Goal: Check status: Check status

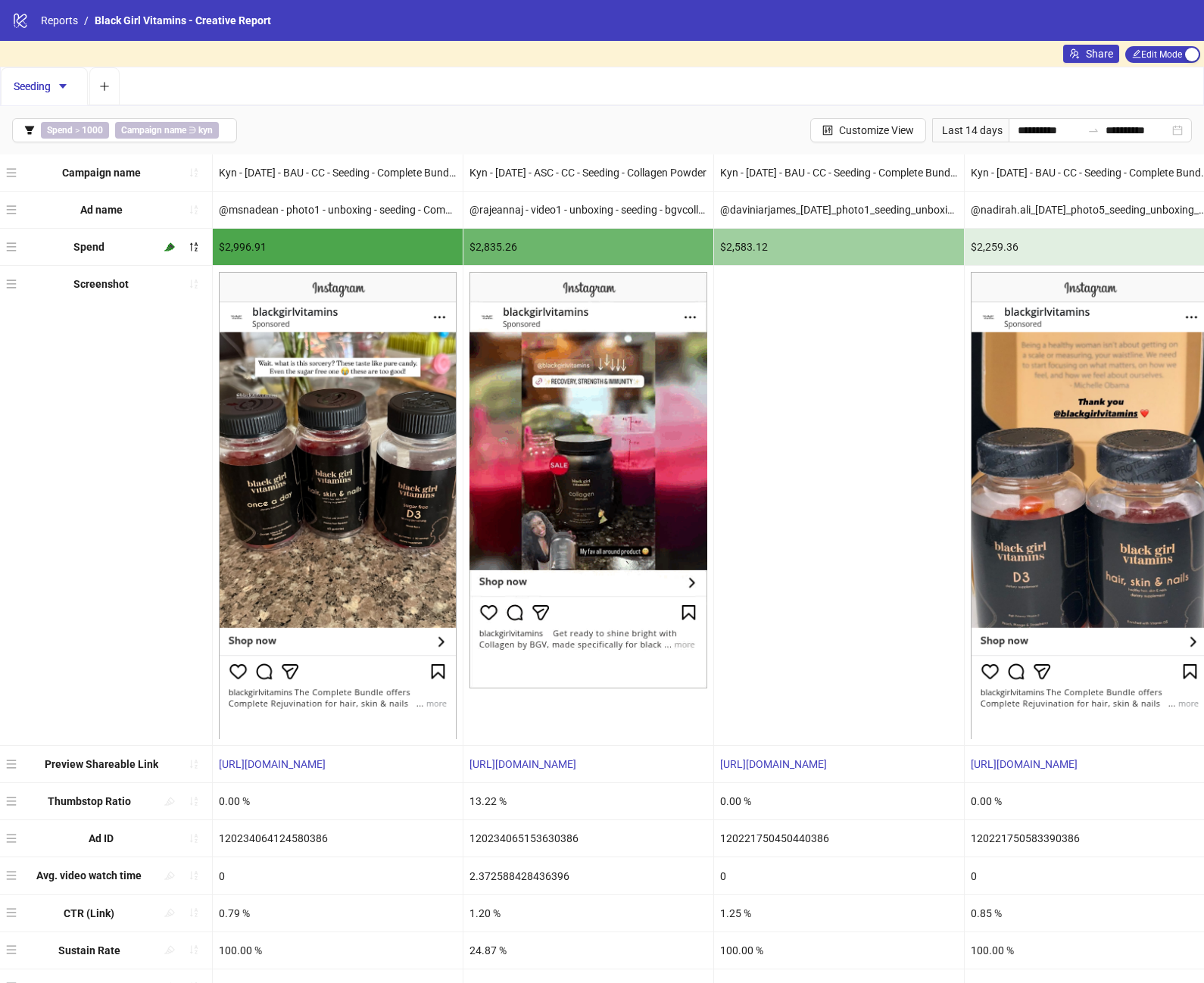
scroll to position [44, 0]
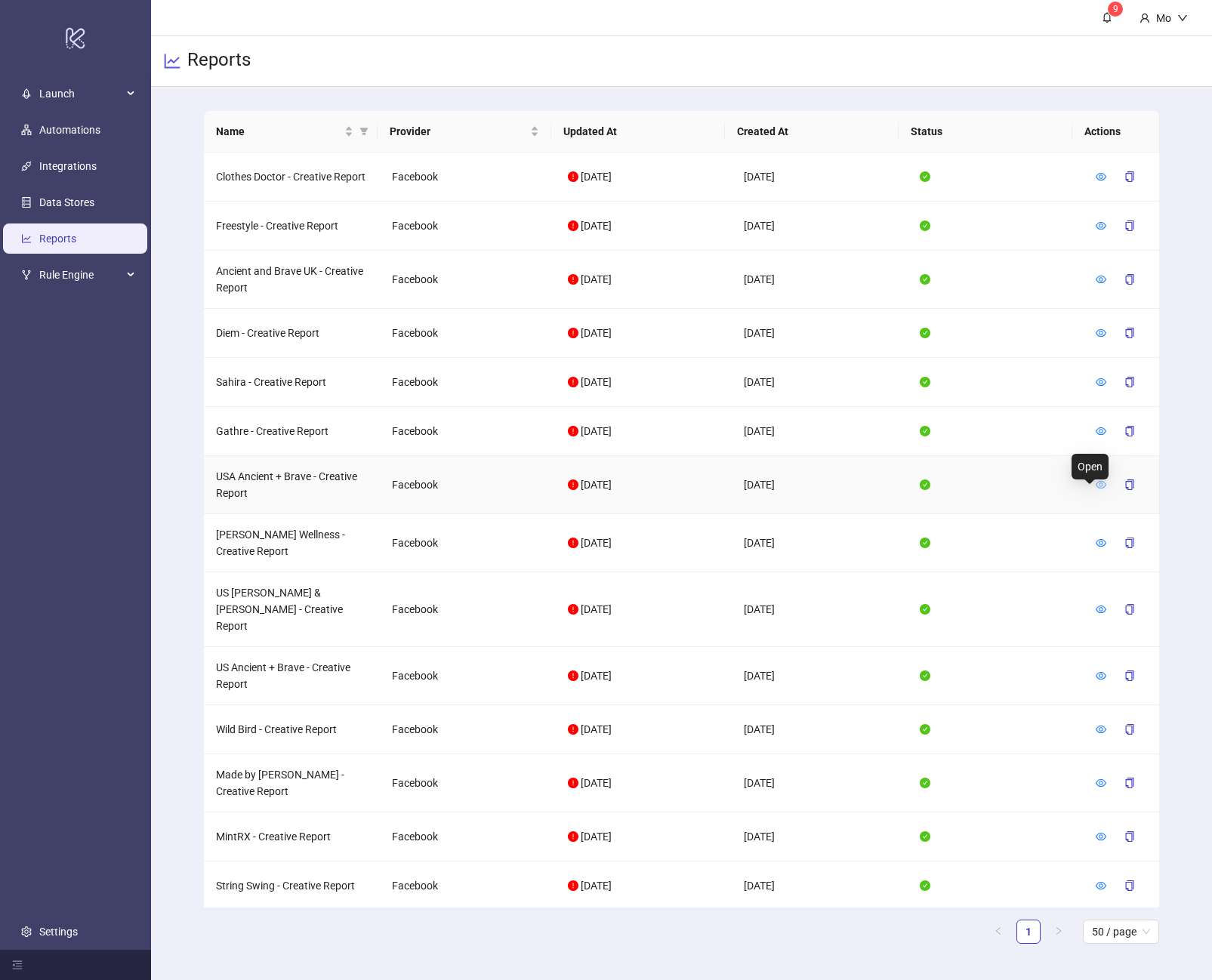
click at [1096, 490] on icon "eye" at bounding box center [1100, 484] width 10 height 10
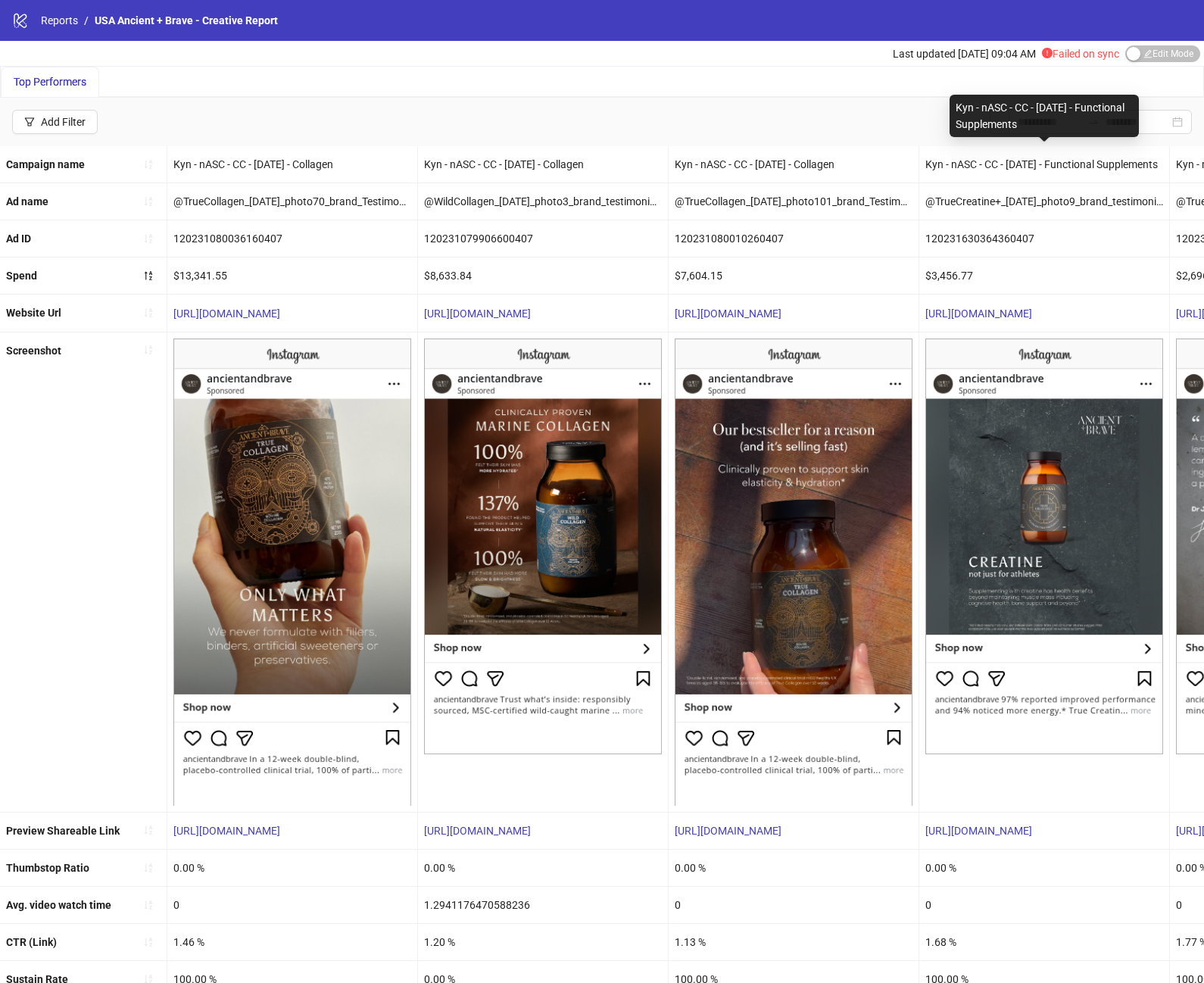
click at [878, 153] on div "Kyn - nASC - CC - [DATE] - Collagen" at bounding box center [793, 164] width 250 height 36
click at [1033, 128] on input at bounding box center [1049, 122] width 64 height 17
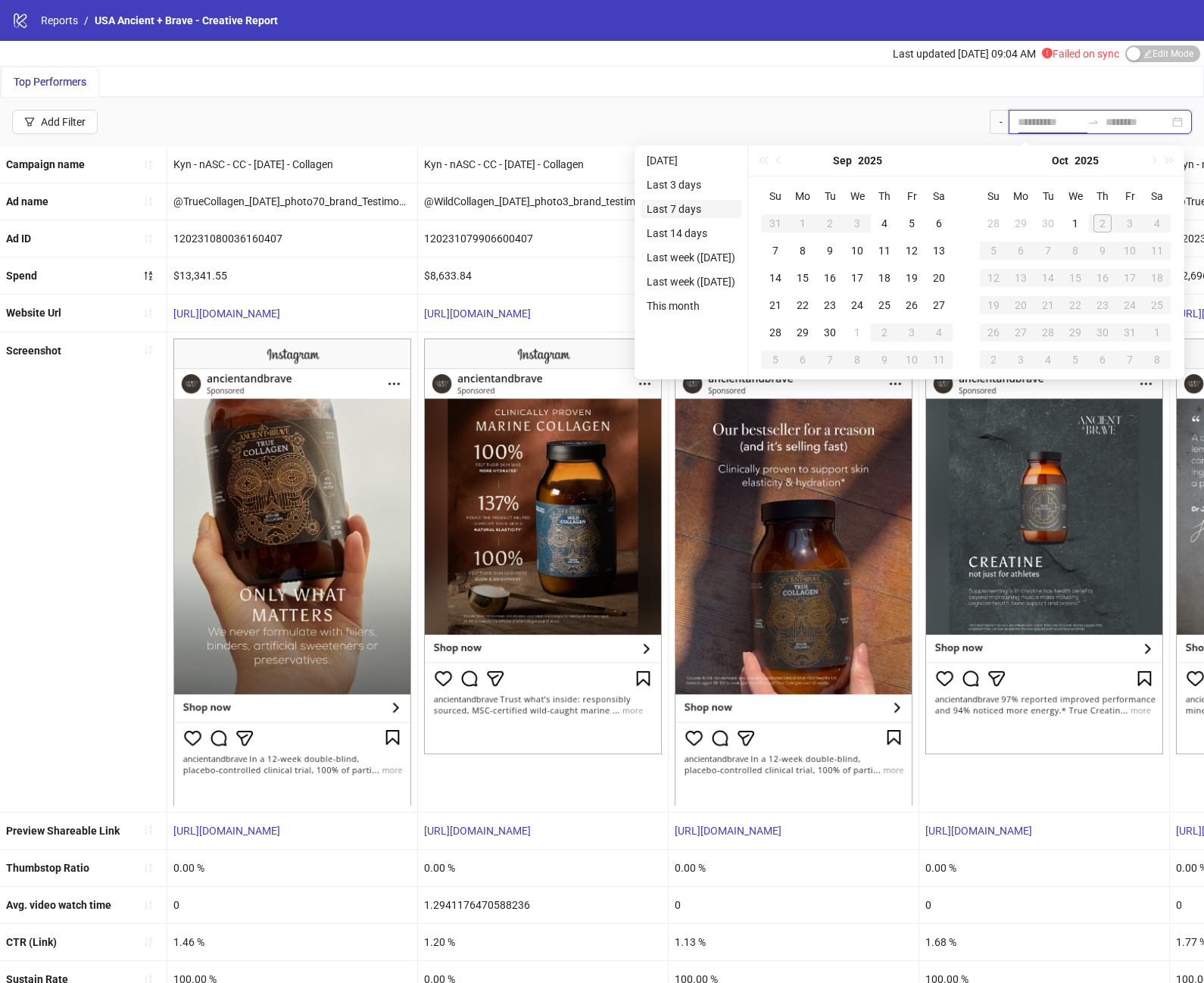
type input "**********"
click at [699, 211] on li "Last 7 days" at bounding box center [691, 209] width 101 height 18
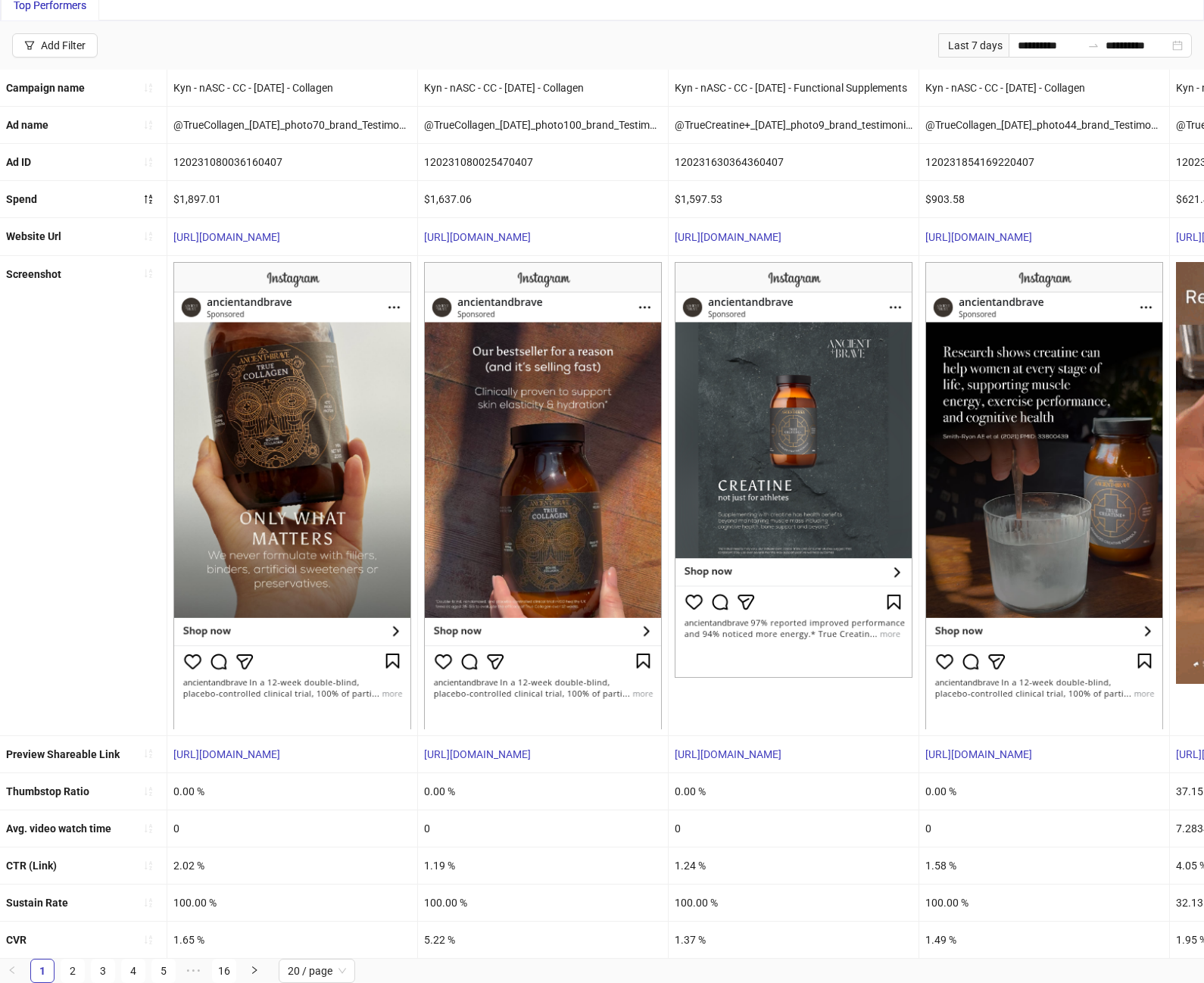
scroll to position [83, 0]
drag, startPoint x: 211, startPoint y: 929, endPoint x: 171, endPoint y: 931, distance: 40.0
click at [171, 931] on div "1.65 %" at bounding box center [292, 939] width 250 height 36
click at [451, 940] on div "5.22 %" at bounding box center [543, 939] width 250 height 36
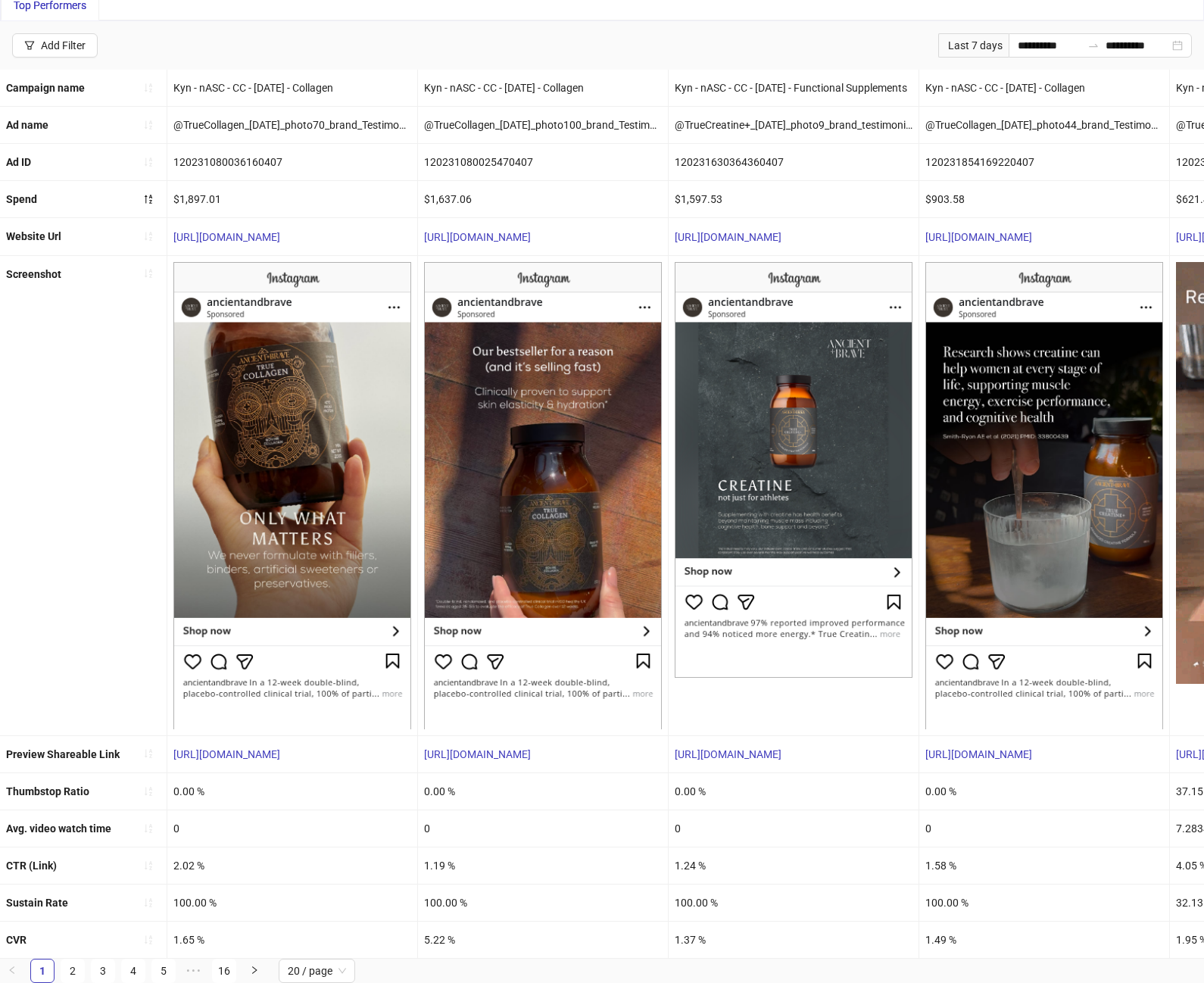
click at [453, 937] on div "5.22 %" at bounding box center [543, 939] width 250 height 36
click at [457, 940] on div "5.22 %" at bounding box center [543, 939] width 250 height 36
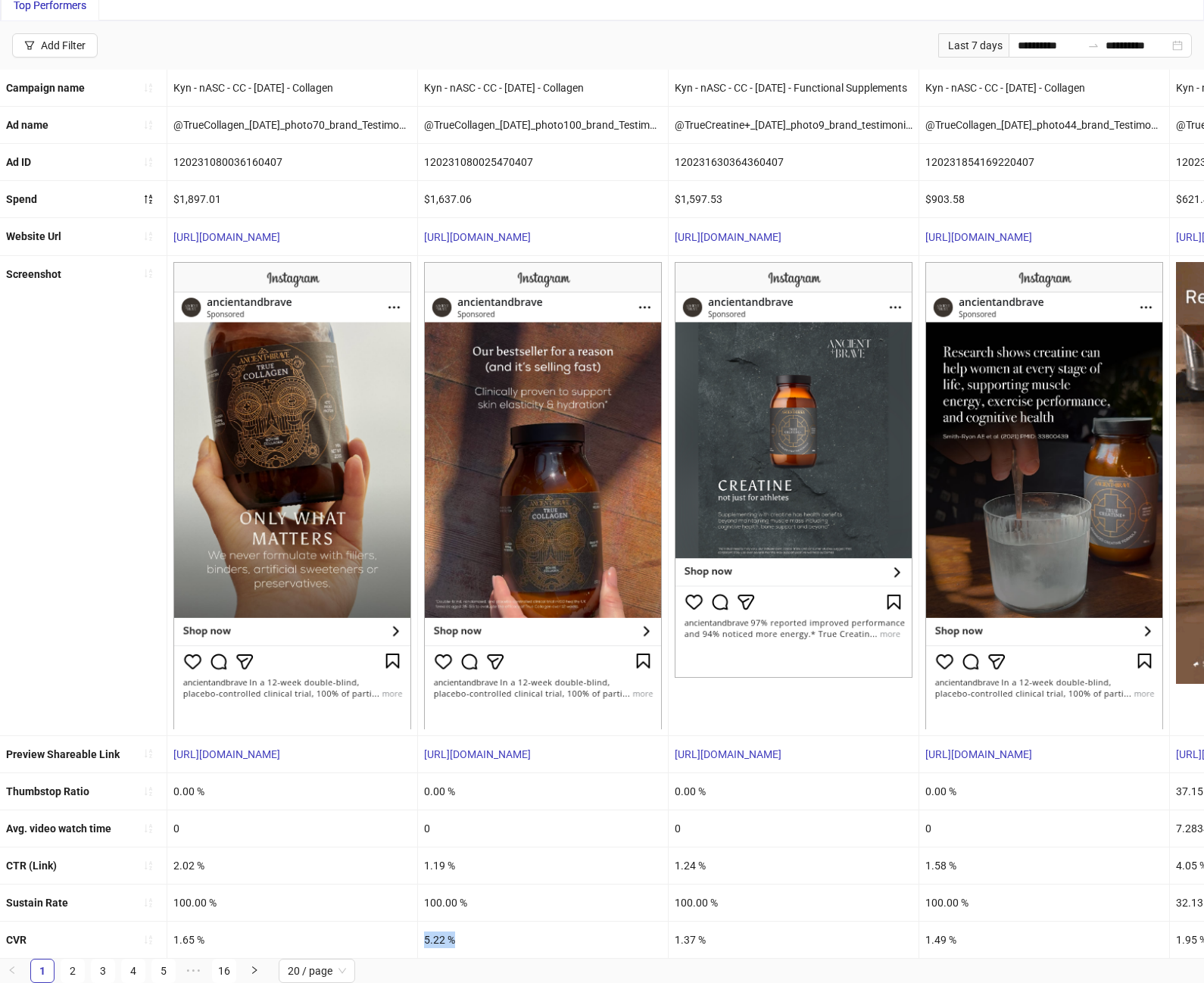
click at [457, 940] on div "5.22 %" at bounding box center [543, 939] width 250 height 36
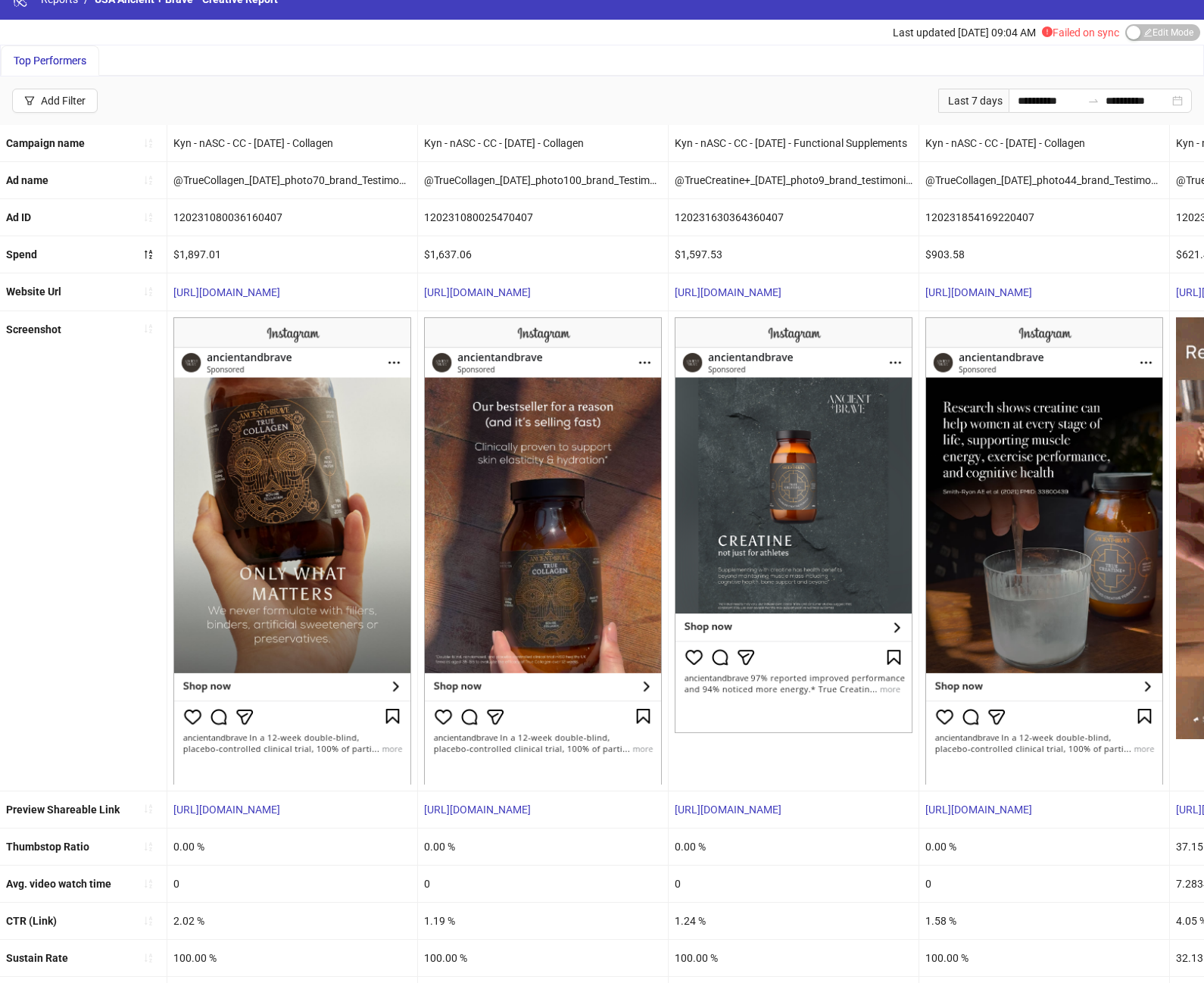
scroll to position [0, 0]
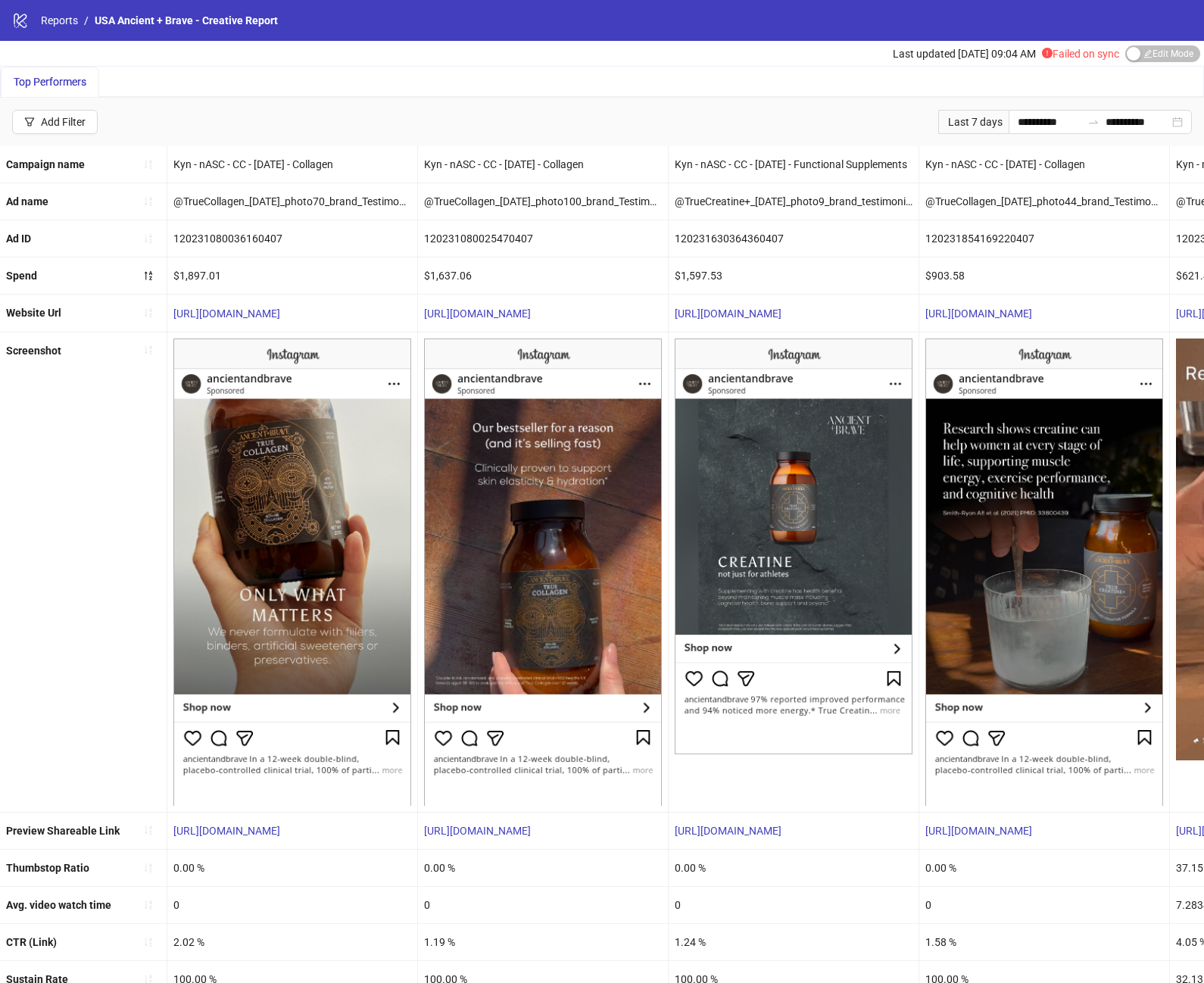
click at [473, 271] on div "$1,637.06" at bounding box center [543, 275] width 250 height 36
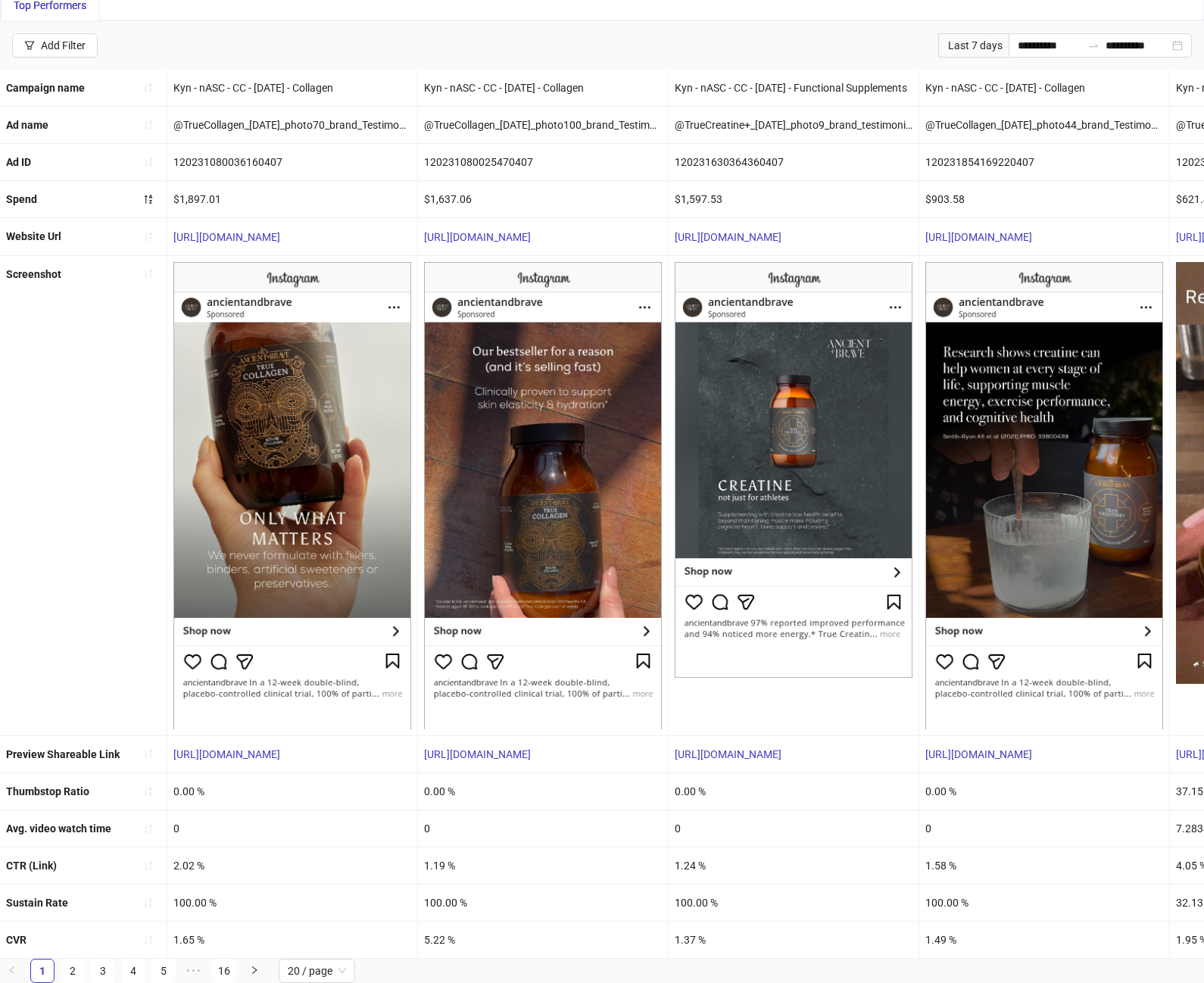
click at [457, 856] on div "1.19 %" at bounding box center [543, 865] width 250 height 36
click at [203, 857] on div "2.02 %" at bounding box center [292, 865] width 250 height 36
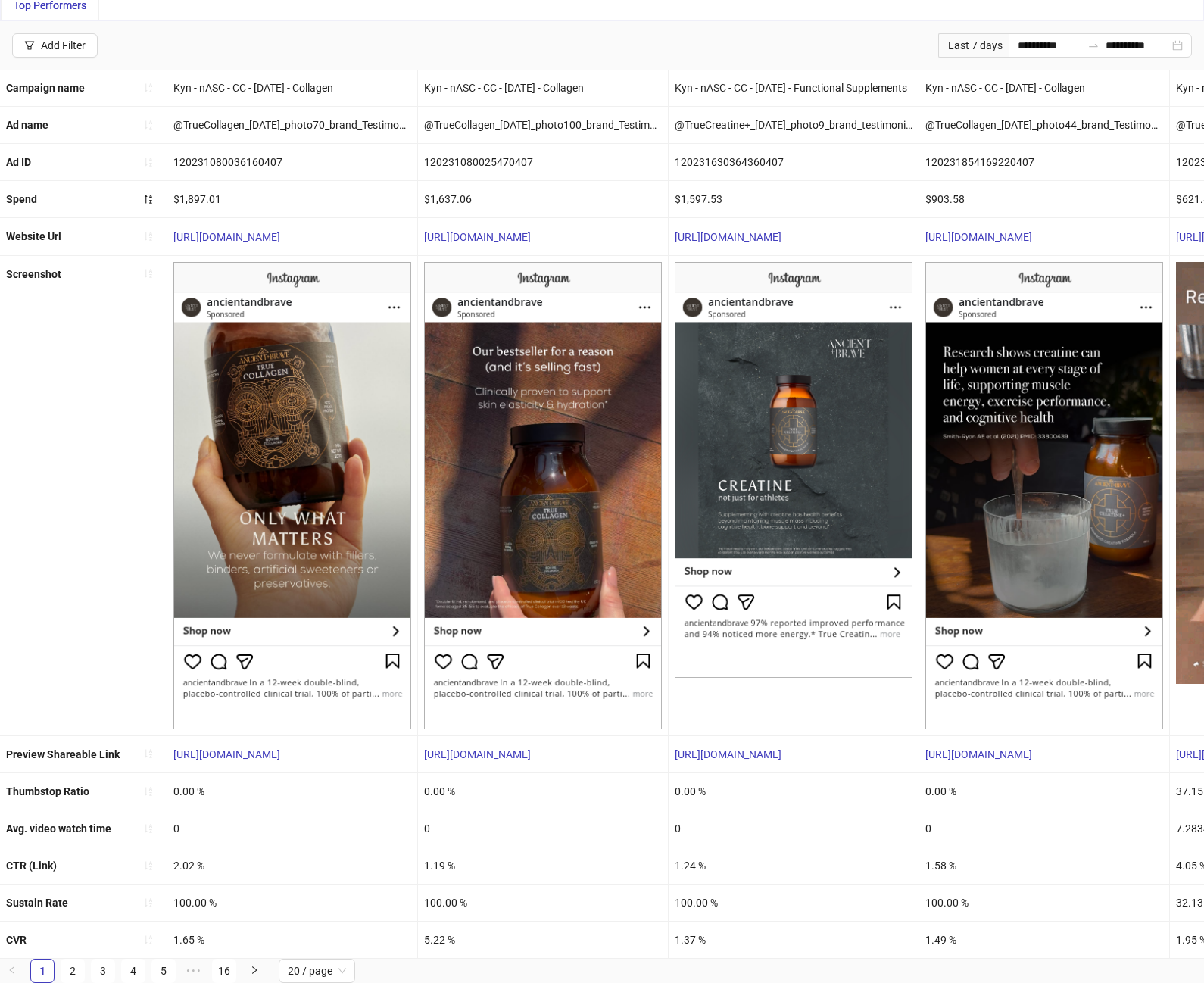
click at [200, 924] on div "1.65 %" at bounding box center [292, 939] width 250 height 36
click at [187, 851] on div "2.02 %" at bounding box center [292, 865] width 250 height 36
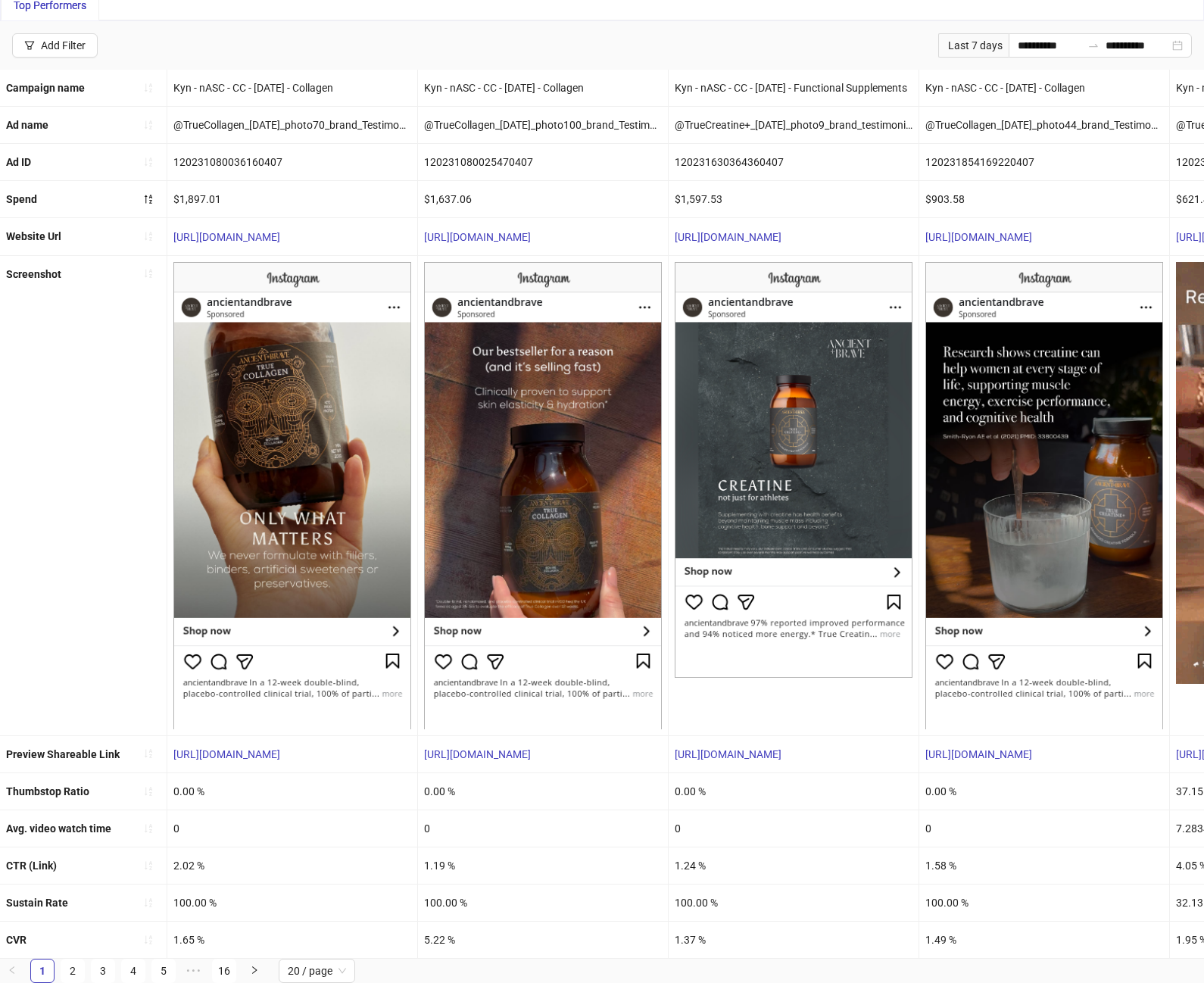
click at [190, 927] on div "1.65 %" at bounding box center [292, 939] width 250 height 36
click at [453, 928] on div "5.22 %" at bounding box center [543, 939] width 250 height 36
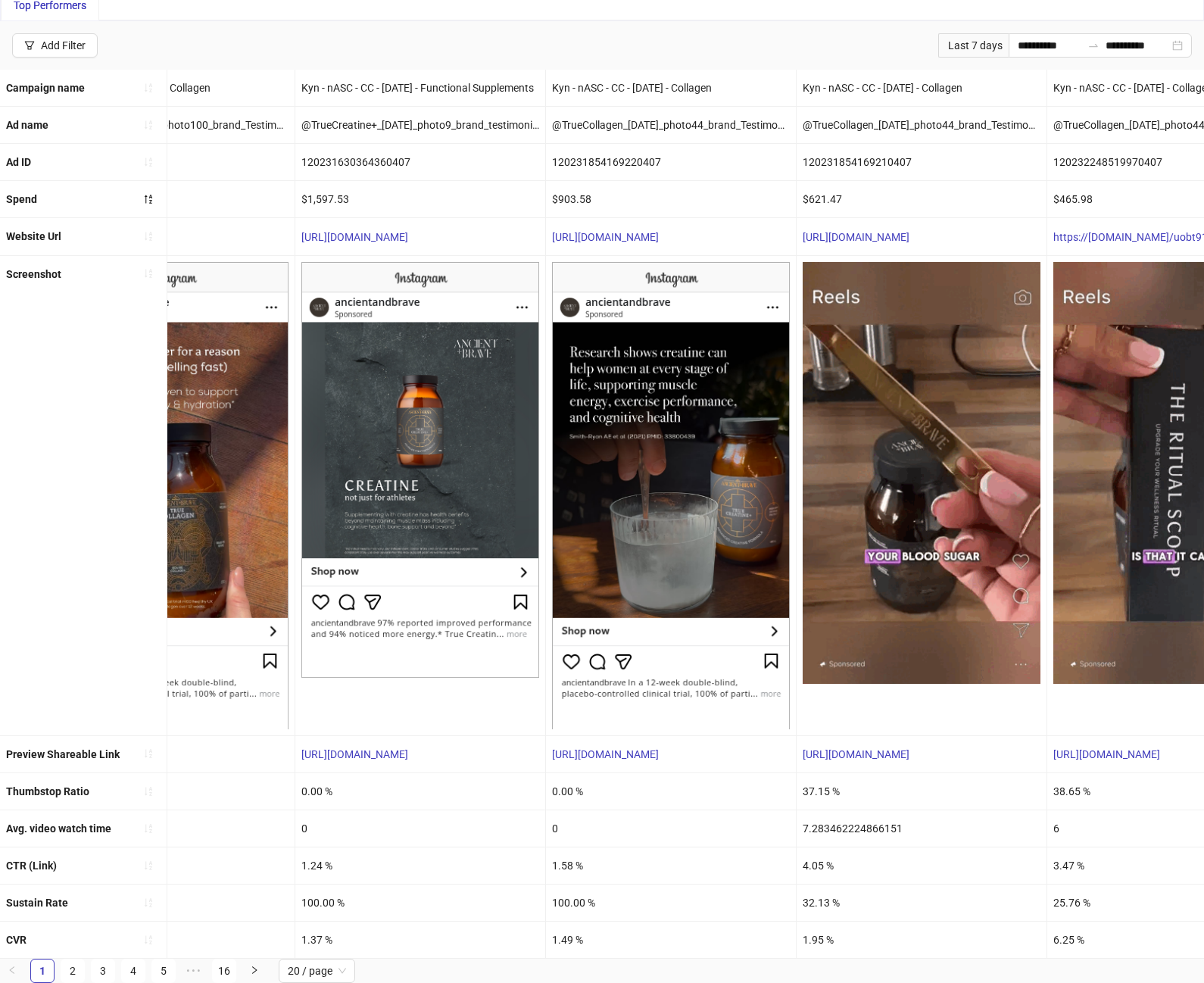
click at [838, 784] on div "37.15 %" at bounding box center [921, 791] width 250 height 36
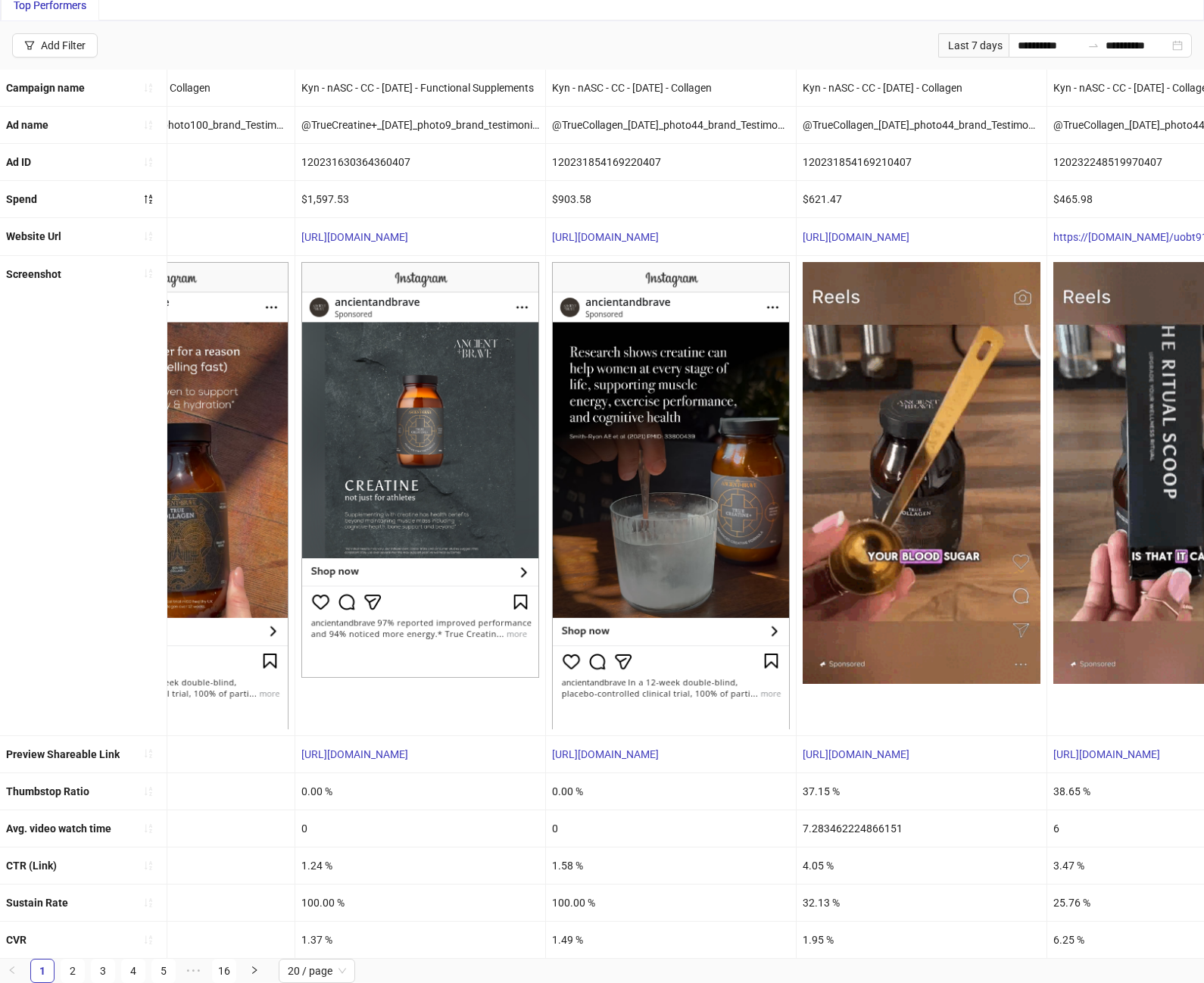
click at [838, 784] on div "37.15 %" at bounding box center [921, 791] width 250 height 36
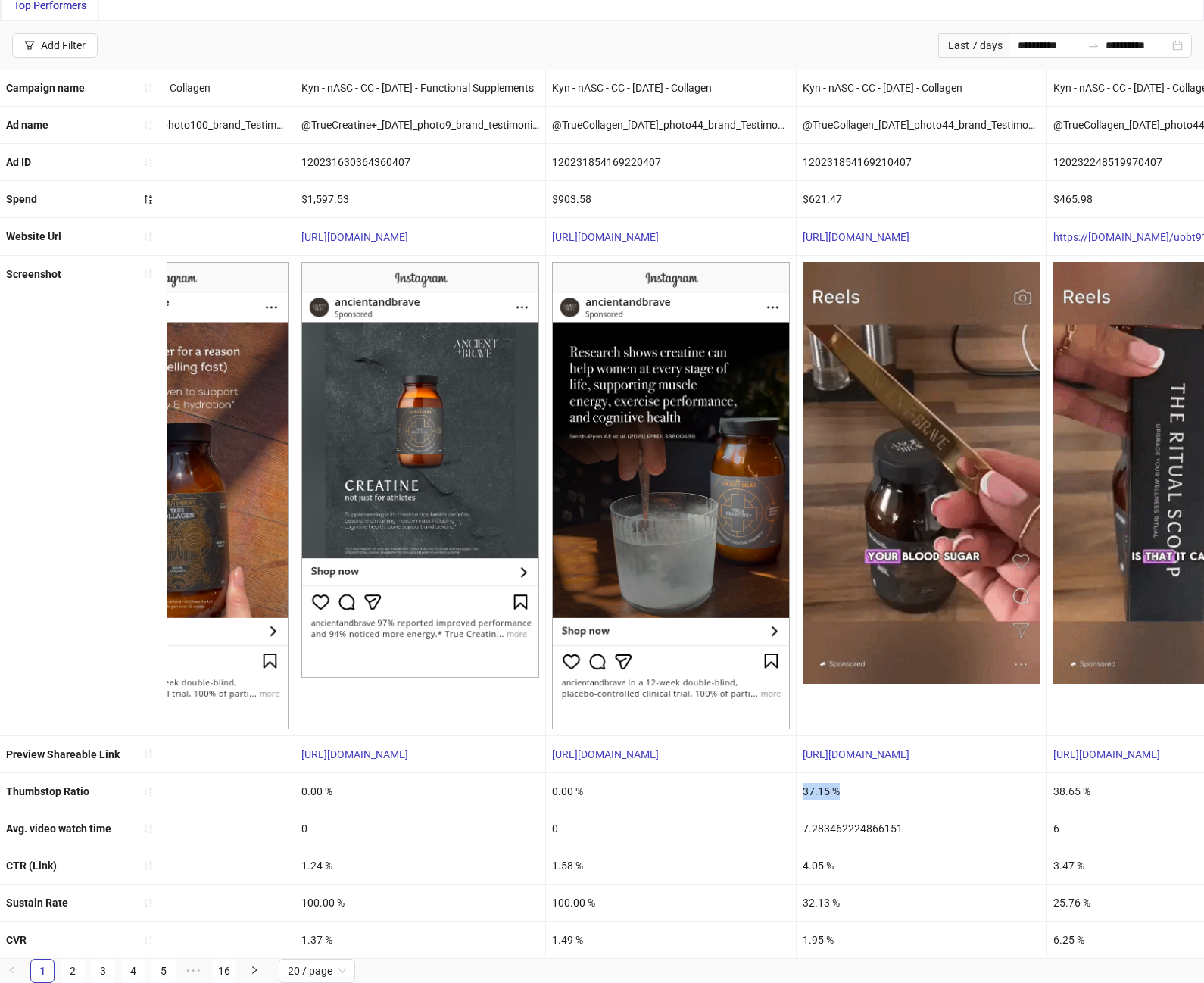
click at [838, 784] on div "37.15 %" at bounding box center [921, 791] width 250 height 36
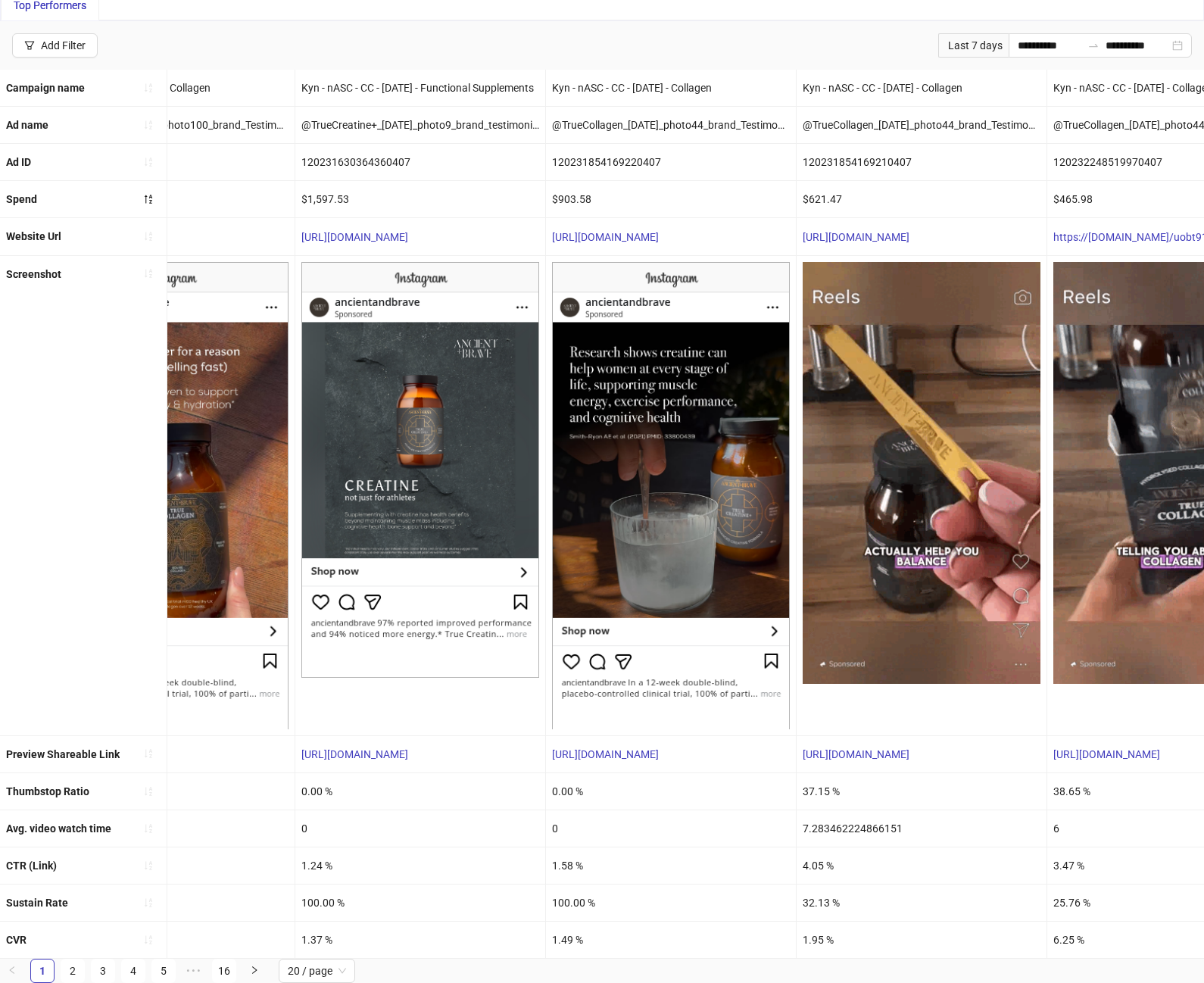
click at [839, 815] on div "7.283462224866151" at bounding box center [921, 828] width 250 height 36
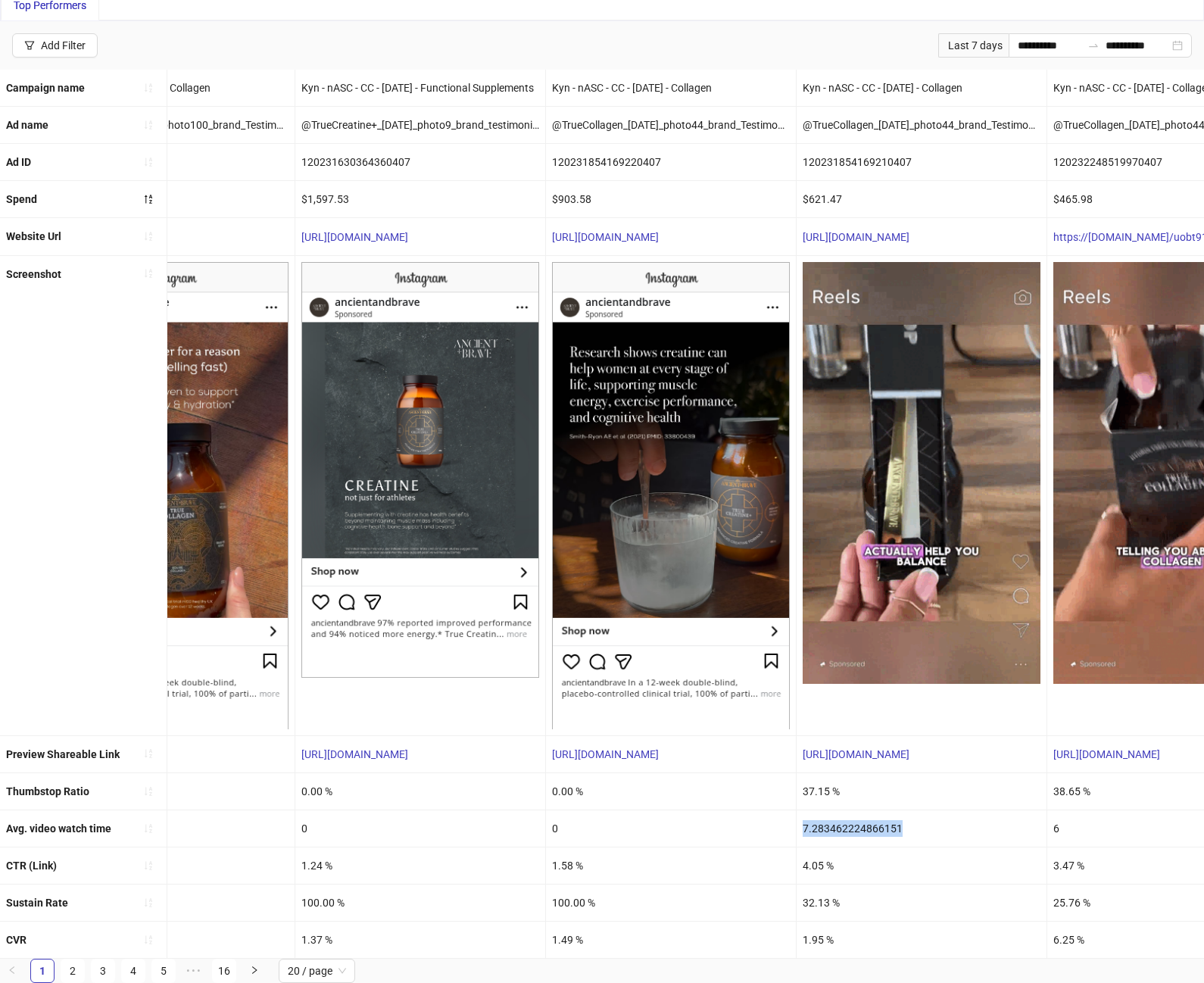
click at [839, 815] on div "7.283462224866151" at bounding box center [921, 828] width 250 height 36
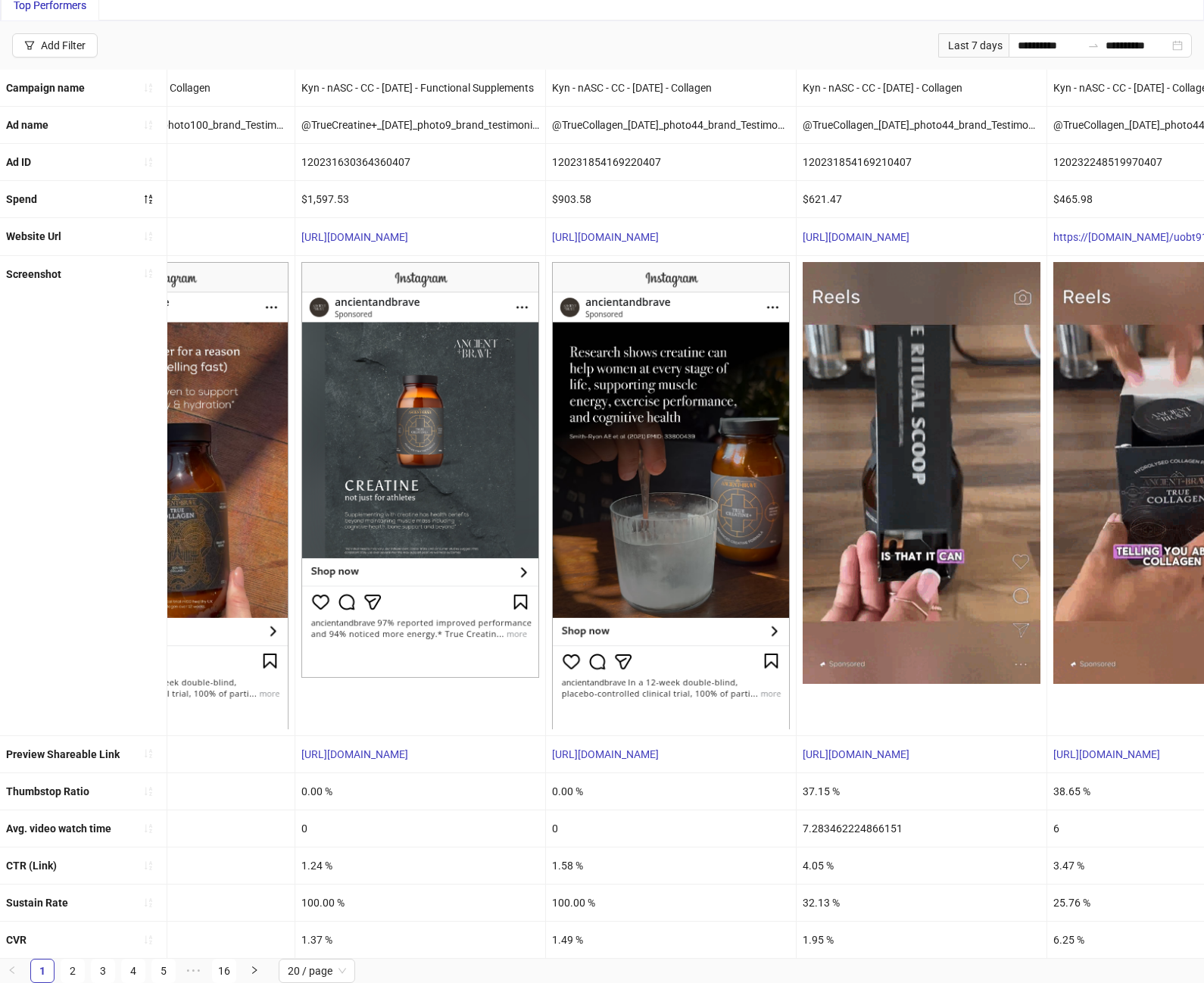
click at [811, 787] on div "37.15 %" at bounding box center [921, 791] width 250 height 36
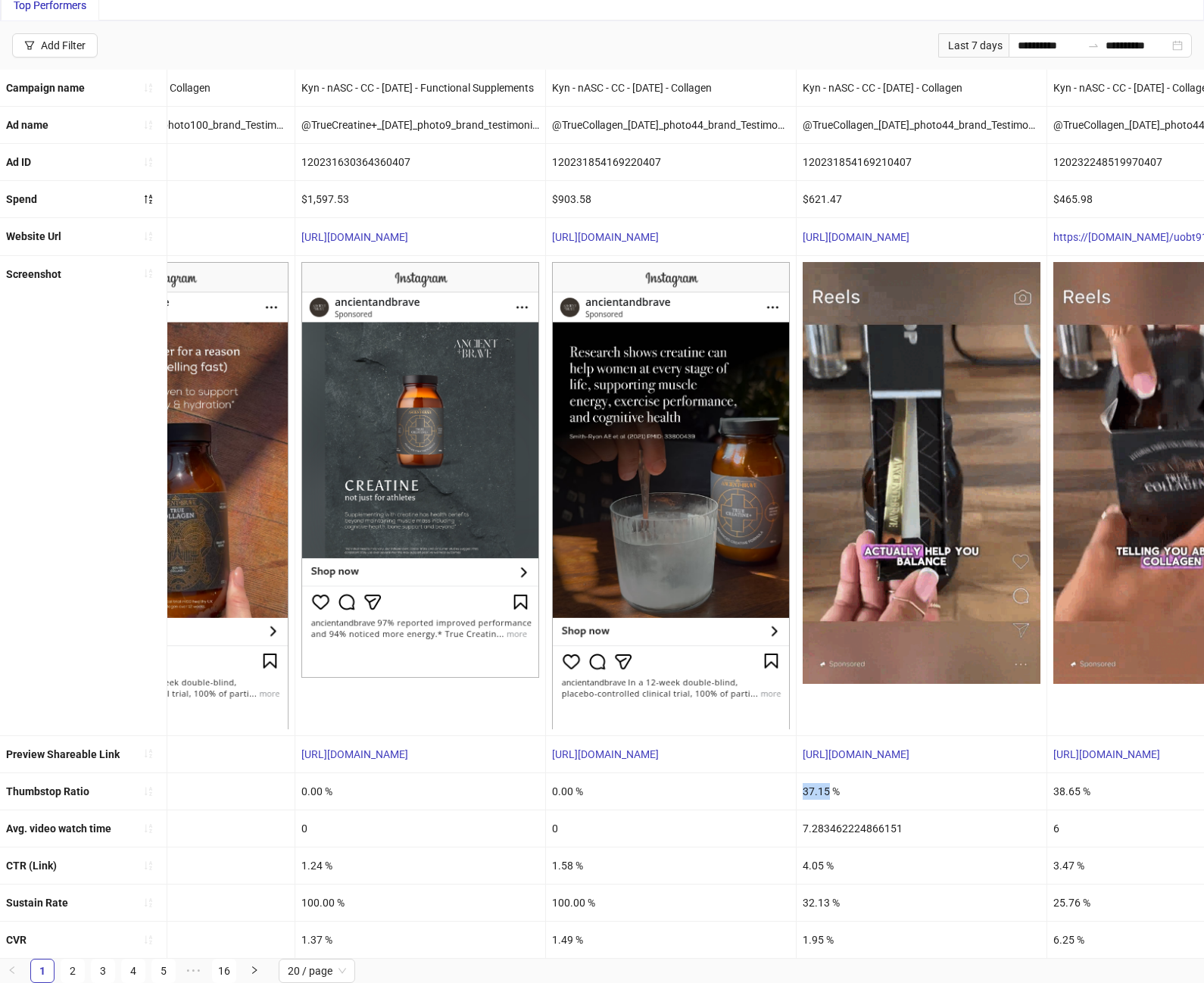
click at [811, 787] on div "37.15 %" at bounding box center [921, 791] width 250 height 36
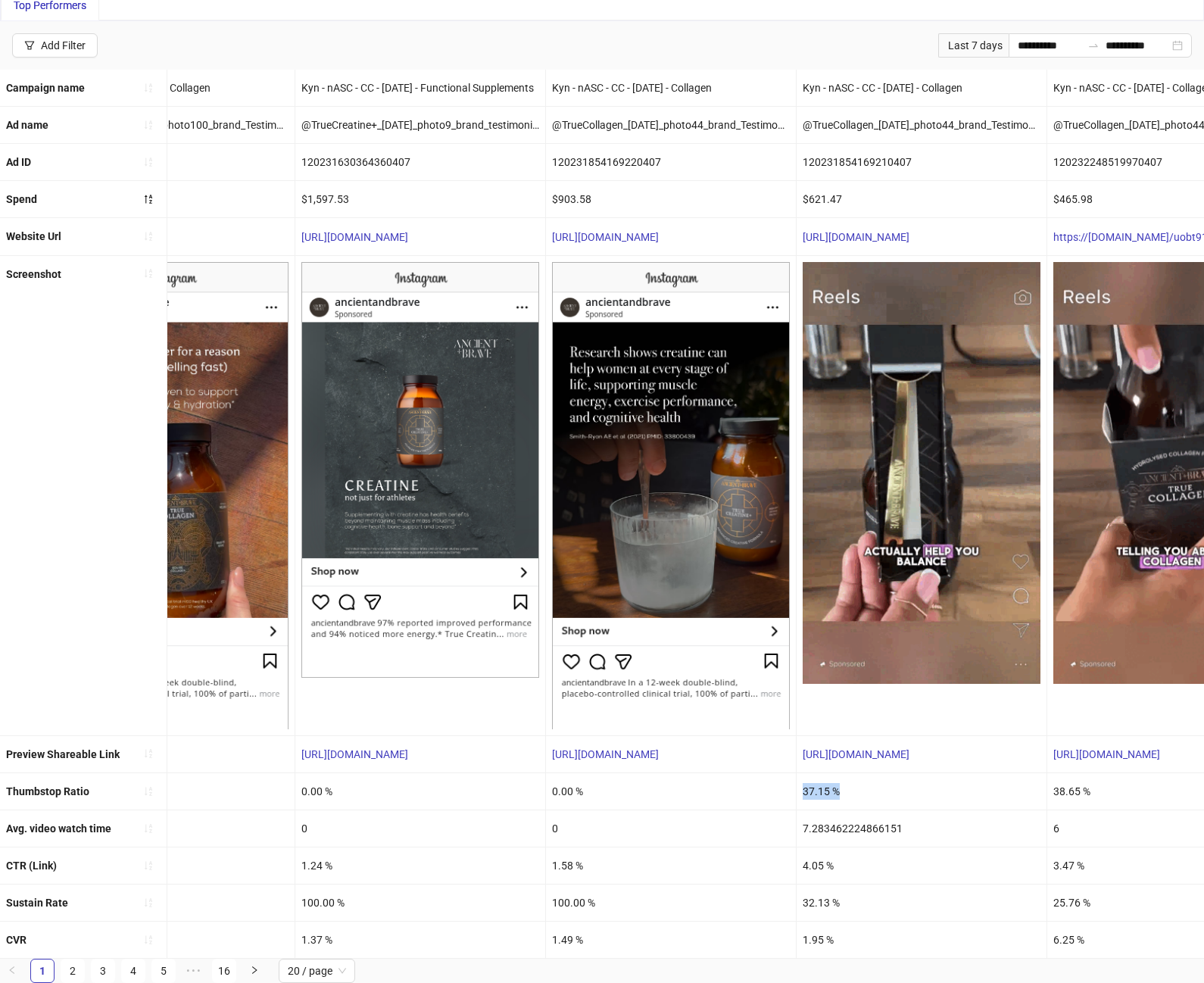
click at [811, 787] on div "37.15 %" at bounding box center [921, 791] width 250 height 36
